Goal: Task Accomplishment & Management: Use online tool/utility

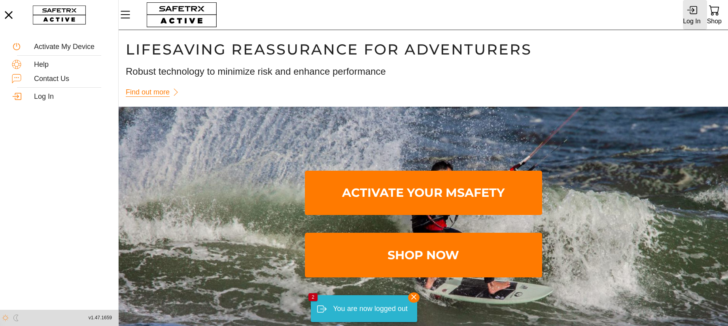
click at [690, 10] on icon at bounding box center [691, 10] width 8 height 5
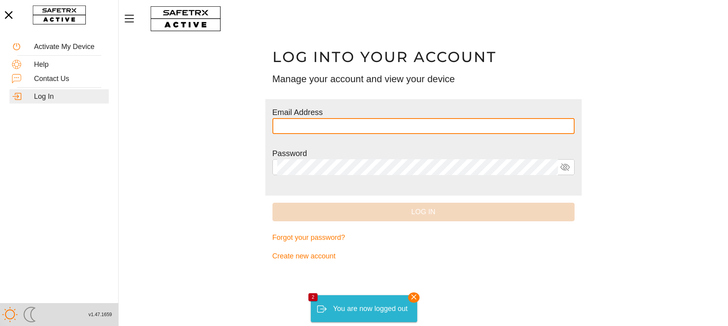
type input "**********"
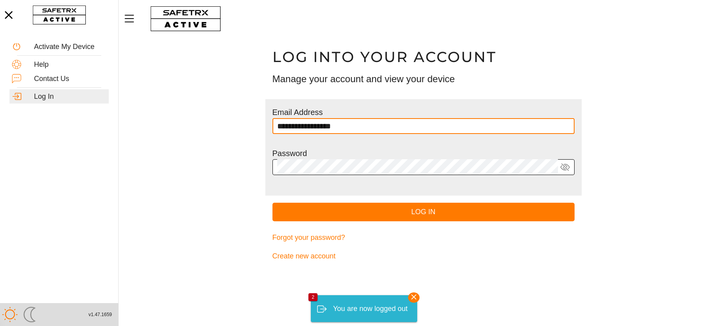
click at [566, 167] on icon at bounding box center [564, 167] width 9 height 9
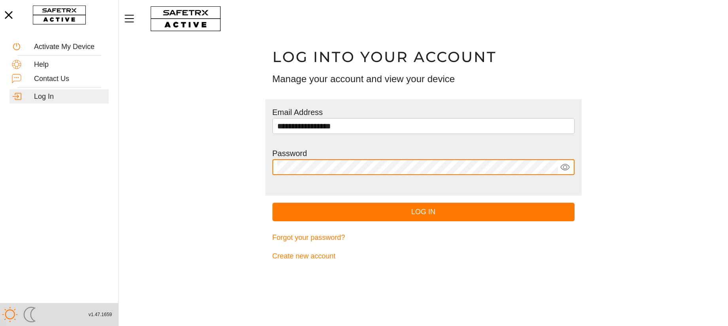
click at [566, 167] on icon at bounding box center [564, 167] width 9 height 9
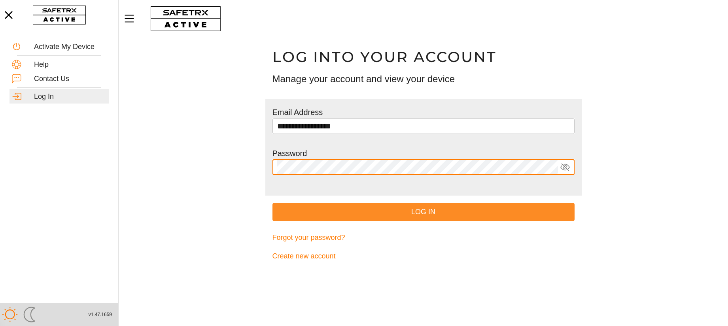
click at [444, 209] on span "Log In" at bounding box center [424, 212] width 290 height 12
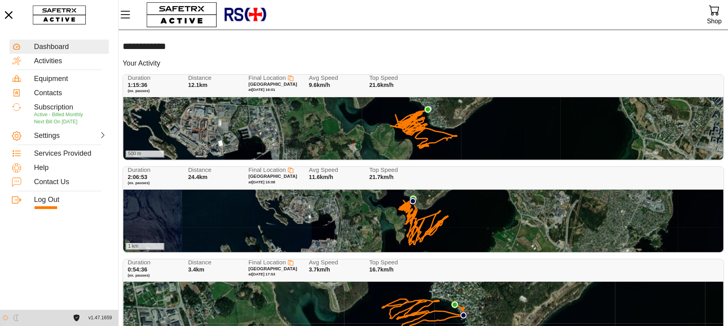
click at [254, 117] on div "500 m" at bounding box center [423, 128] width 600 height 62
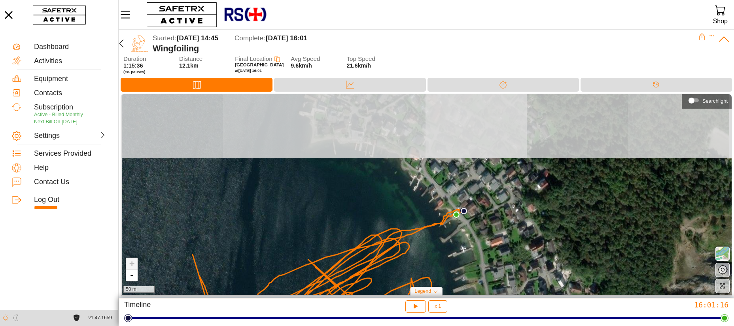
drag, startPoint x: 392, startPoint y: 119, endPoint x: 432, endPoint y: 201, distance: 90.4
click at [424, 202] on div "+ - 50 m" at bounding box center [426, 194] width 611 height 201
